Goal: Information Seeking & Learning: Understand process/instructions

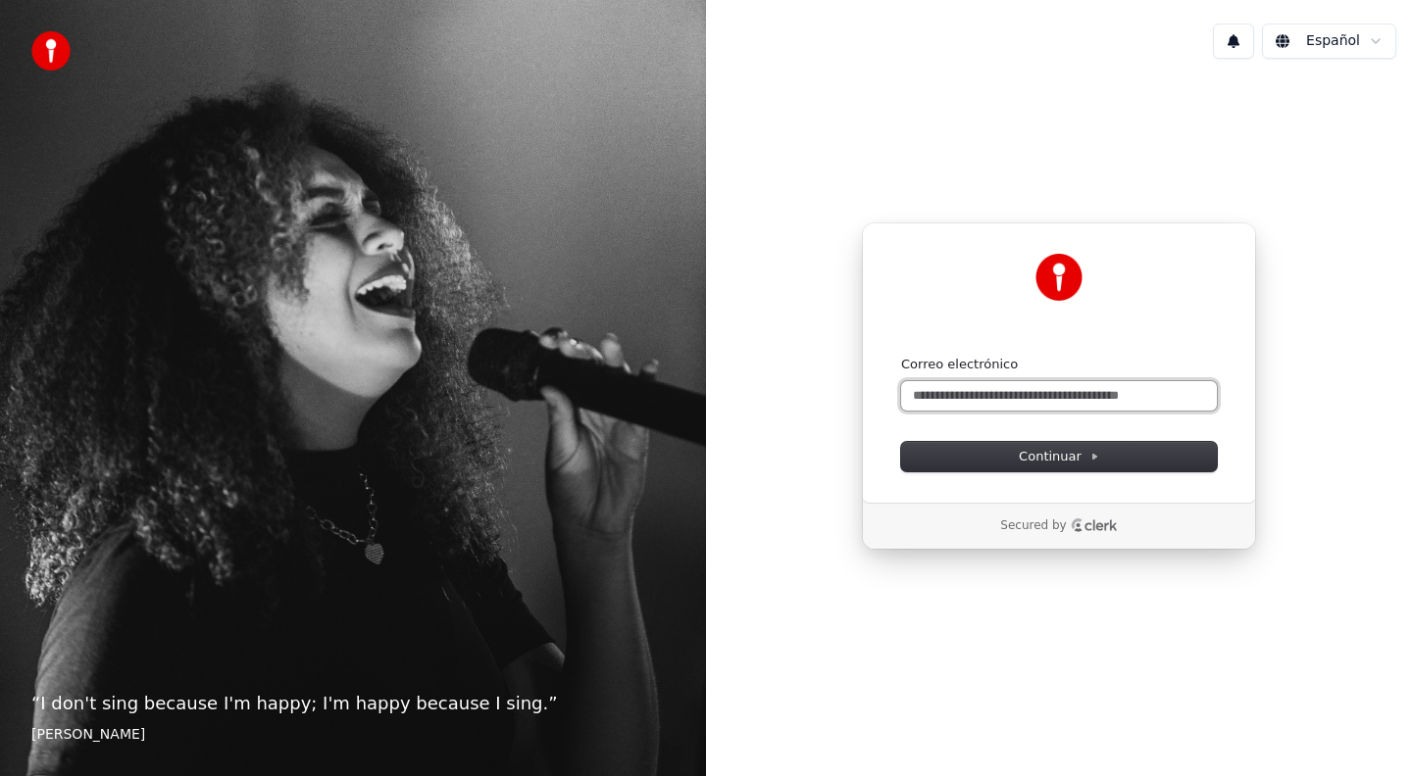
click at [975, 401] on input "Correo electrónico" at bounding box center [1059, 395] width 316 height 29
type input "*"
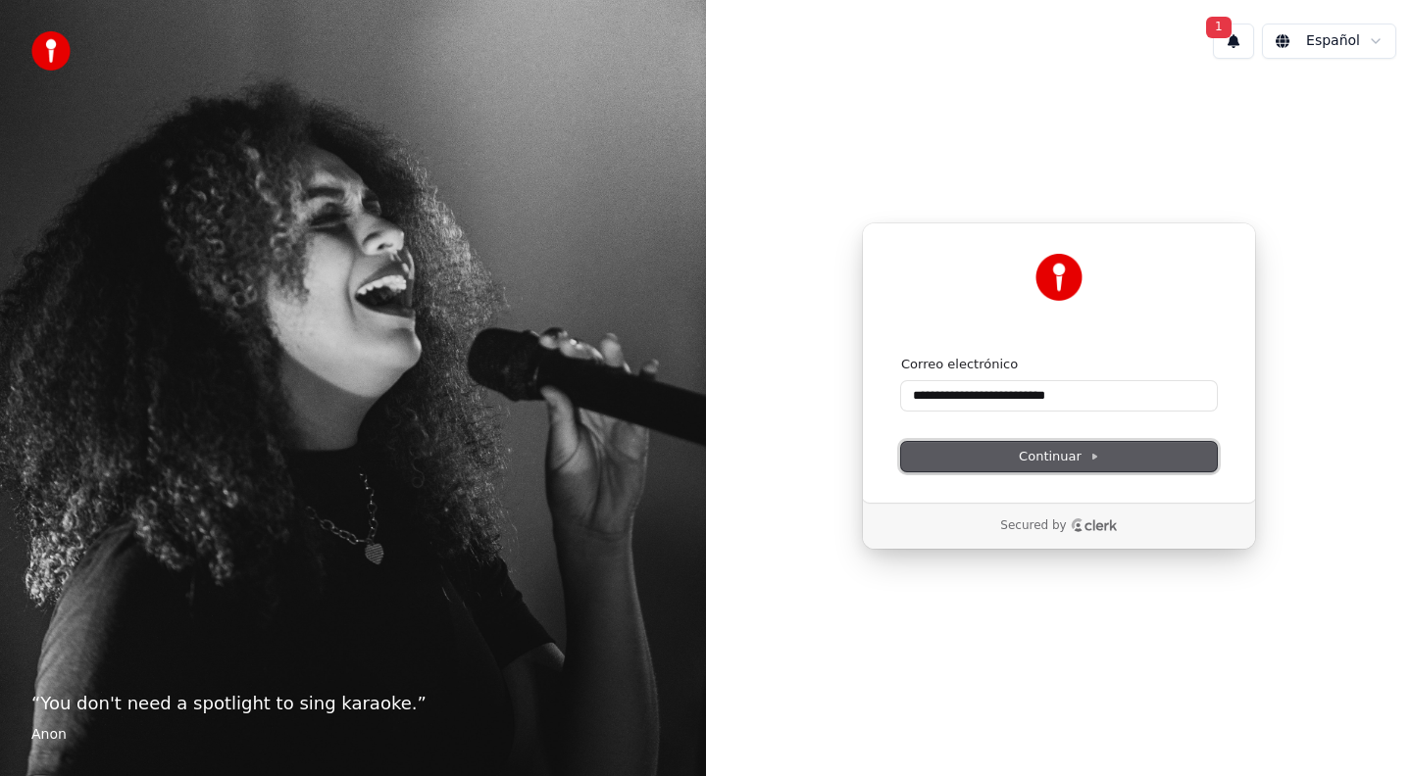
click at [968, 459] on button "Continuar" at bounding box center [1059, 456] width 316 height 29
type input "**********"
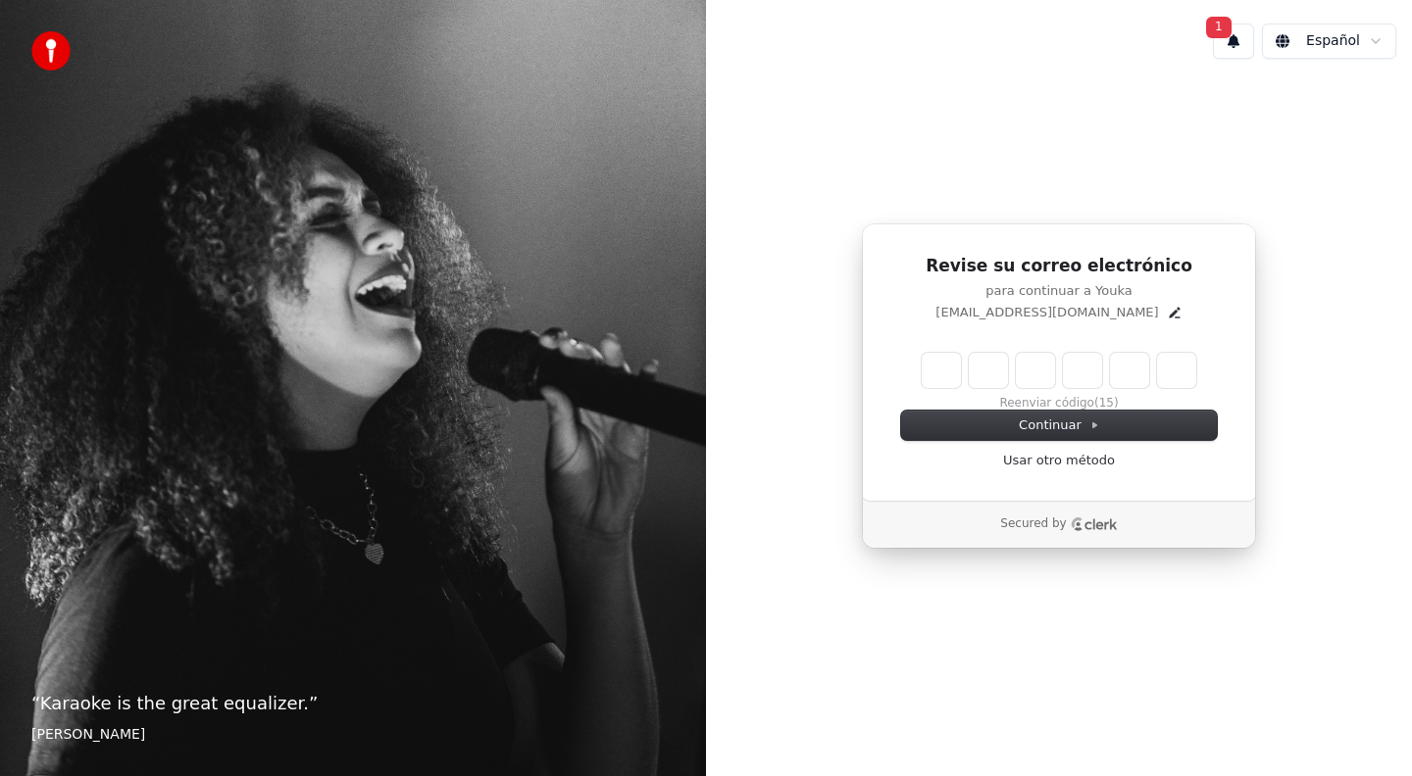
click at [934, 373] on input "Enter verification code" at bounding box center [1058, 370] width 274 height 35
type input "******"
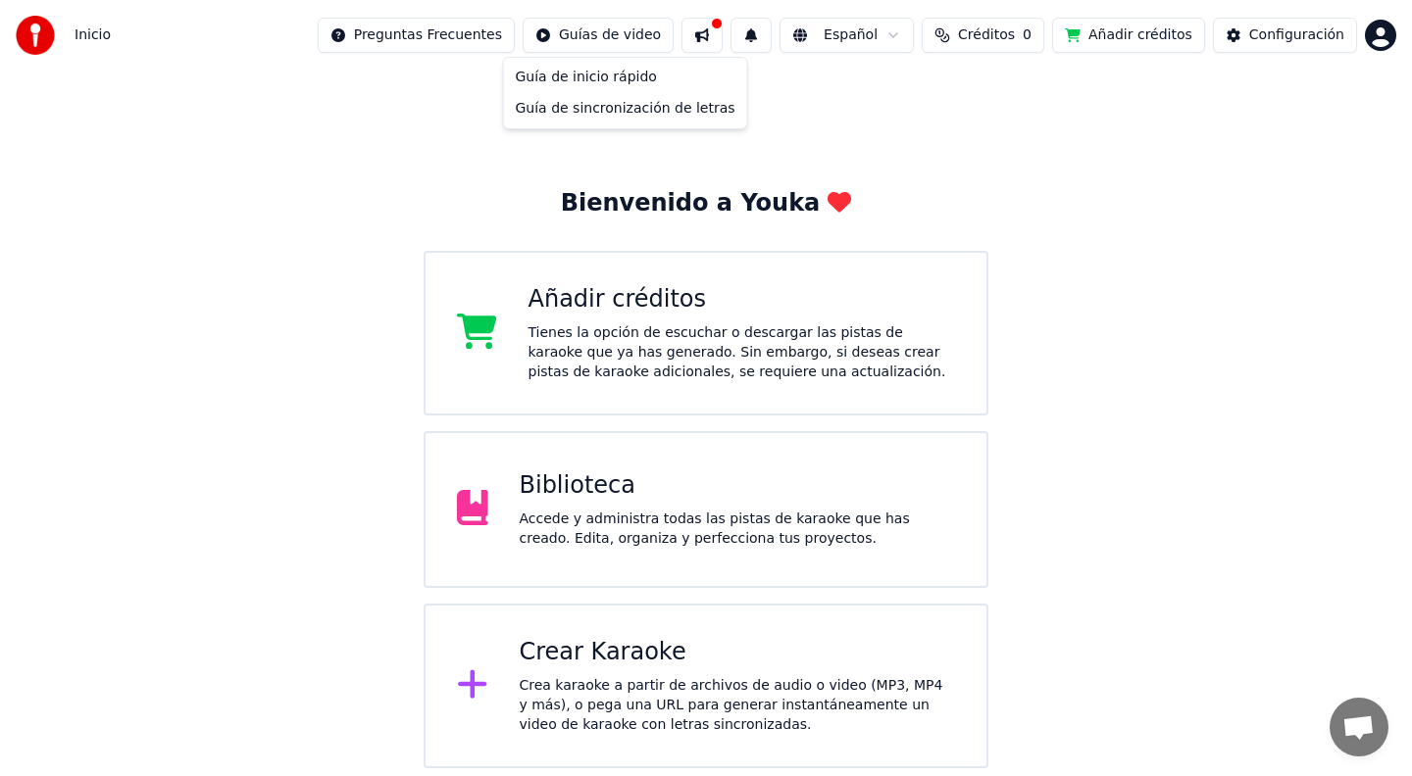
click at [624, 37] on html "Inicio Preguntas Frecuentes Guías de video Español Créditos 0 Añadir créditos C…" at bounding box center [706, 384] width 1412 height 769
click at [617, 75] on div "Guía de inicio rápido" at bounding box center [625, 77] width 235 height 31
click at [43, 37] on img at bounding box center [35, 35] width 39 height 39
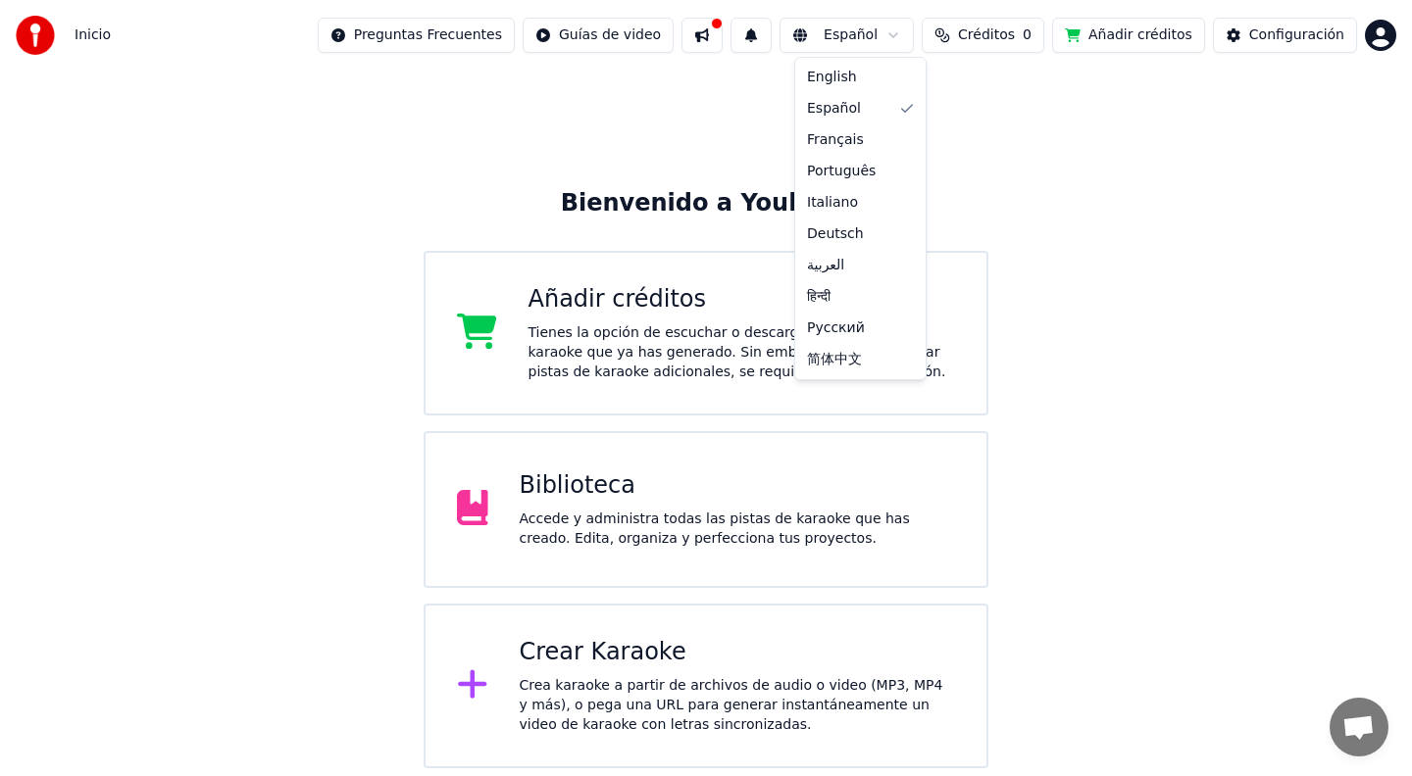
click at [853, 40] on html "Inicio Preguntas Frecuentes Guías de video Español Créditos 0 Añadir créditos C…" at bounding box center [706, 384] width 1412 height 769
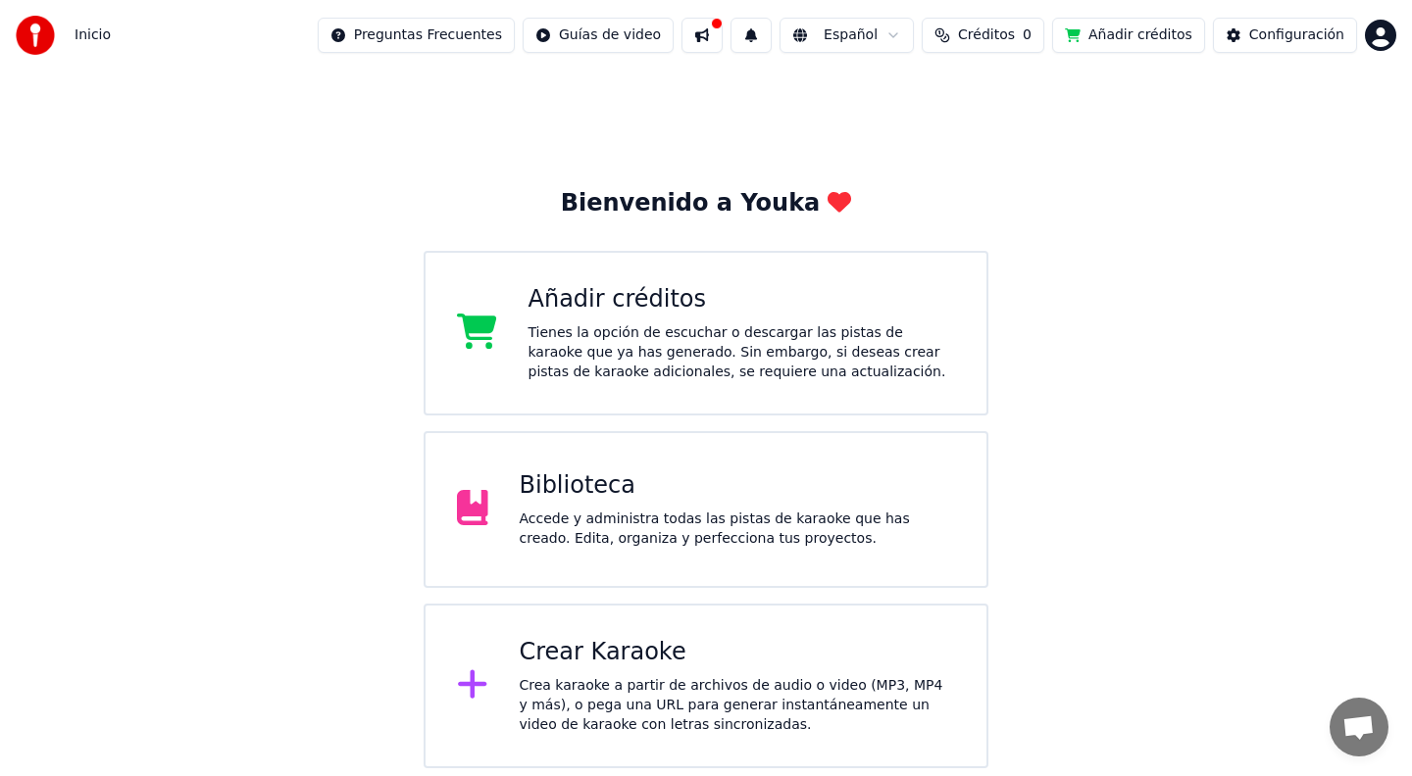
click at [602, 37] on html "Inicio Preguntas Frecuentes Guías de video Español Créditos 0 Añadir créditos C…" at bounding box center [706, 384] width 1412 height 769
click at [610, 43] on html "Inicio Preguntas Frecuentes Guías de video Español Créditos 0 Añadir créditos C…" at bounding box center [706, 384] width 1412 height 769
click at [607, 110] on div "Guía de sincronización de letras" at bounding box center [625, 108] width 235 height 31
